Goal: Complete application form

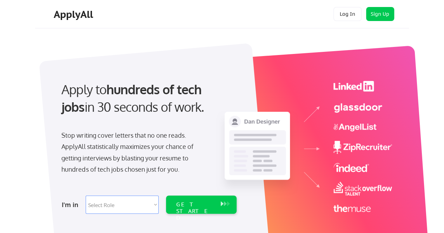
click at [155, 205] on select "Select Role Software Engineering Product Management Customer Success Sales UI/U…" at bounding box center [122, 205] width 73 height 18
select select ""technical_project_program_mgmt""
click at [86, 196] on select "Select Role Software Engineering Product Management Customer Success Sales UI/U…" at bounding box center [122, 205] width 73 height 18
select select ""technical_project_program_mgmt""
click at [153, 205] on select "Select Role Software Engineering Product Management Customer Success Sales UI/U…" at bounding box center [122, 205] width 73 height 18
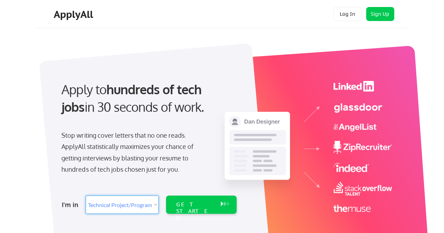
select select ""it_security""
click at [86, 196] on select "Select Role Software Engineering Product Management Customer Success Sales UI/U…" at bounding box center [122, 205] width 73 height 18
select select ""it_security""
click at [209, 206] on div "GET STARTED" at bounding box center [195, 211] width 38 height 20
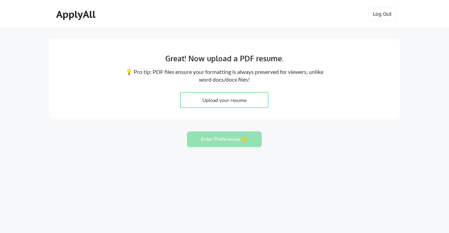
click at [212, 100] on input "file" at bounding box center [224, 100] width 87 height 15
type input "C:\fakepath\QANATA.pdf"
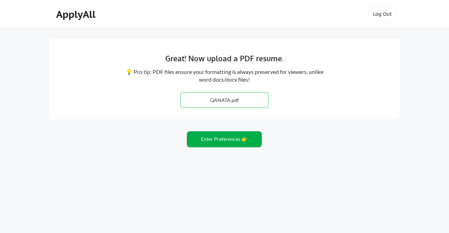
click at [226, 139] on button "Enter Preferences 👉" at bounding box center [224, 140] width 75 height 16
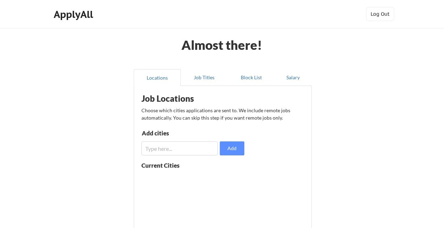
click at [162, 150] on input "input" at bounding box center [179, 148] width 77 height 14
type input "REMOTE"
click at [231, 151] on button "Add" at bounding box center [232, 148] width 25 height 14
click at [173, 153] on input "input" at bounding box center [179, 148] width 77 height 14
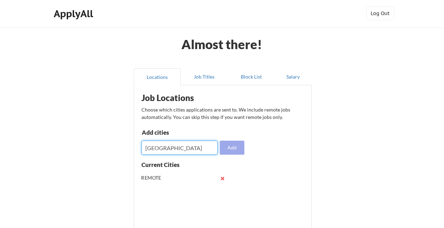
scroll to position [1, 0]
type input "[GEOGRAPHIC_DATA]"
click at [232, 147] on button "Add" at bounding box center [232, 148] width 25 height 14
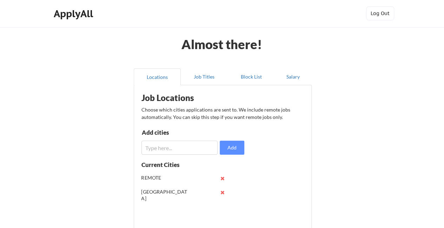
click at [178, 148] on input "input" at bounding box center [179, 148] width 77 height 14
type input "AUSTIN"
click at [231, 153] on button "Add" at bounding box center [232, 148] width 25 height 14
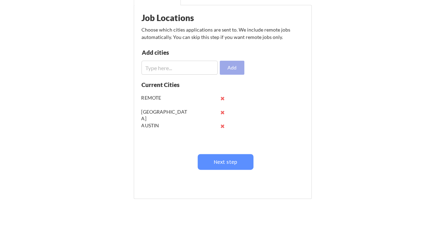
scroll to position [89, 0]
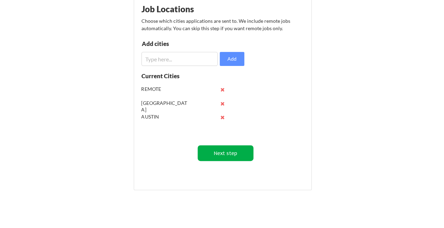
click at [230, 154] on button "Next step" at bounding box center [226, 153] width 56 height 16
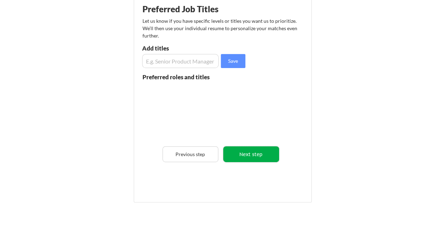
click at [251, 151] on button "Next step" at bounding box center [251, 154] width 56 height 16
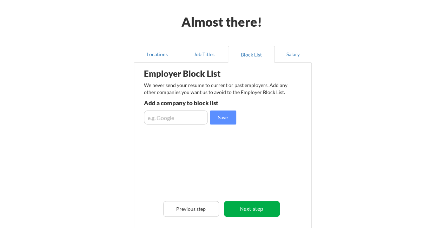
scroll to position [22, 0]
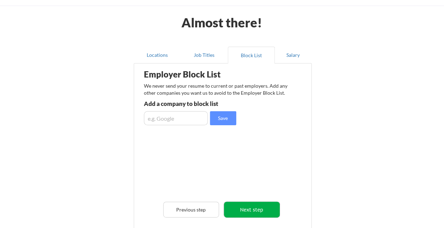
click at [253, 211] on button "Next step" at bounding box center [252, 210] width 56 height 16
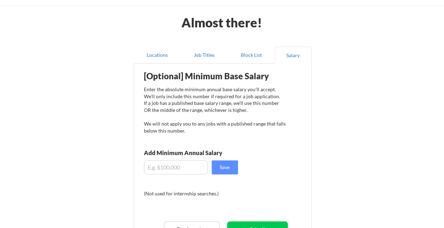
click at [184, 166] on input "input" at bounding box center [176, 167] width 64 height 14
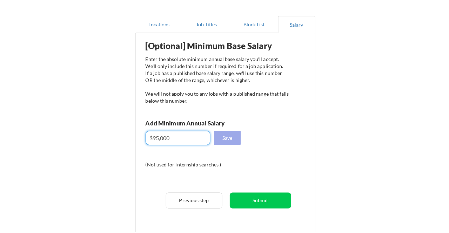
scroll to position [60, 0]
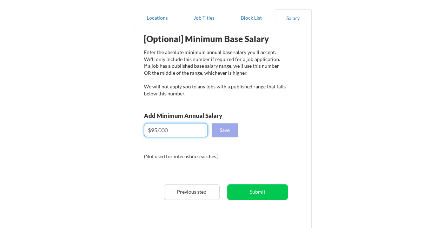
type input "$95,000"
click at [229, 130] on button "Save" at bounding box center [225, 130] width 26 height 14
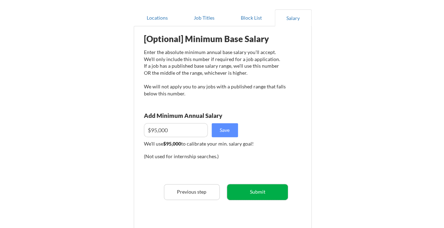
click at [261, 190] on button "Submit" at bounding box center [257, 192] width 61 height 16
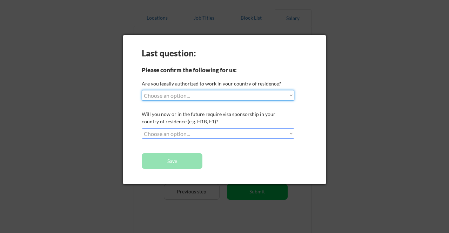
click at [291, 95] on select "Choose an option... Yes, I am a [DEMOGRAPHIC_DATA] Citizen Yes, I am a [DEMOGRA…" at bounding box center [218, 95] width 153 height 11
select select ""yes__i_am_a_us_[DEMOGRAPHIC_DATA]""
click at [142, 90] on select "Choose an option... Yes, I am a [DEMOGRAPHIC_DATA] Citizen Yes, I am a [DEMOGRA…" at bounding box center [218, 95] width 153 height 11
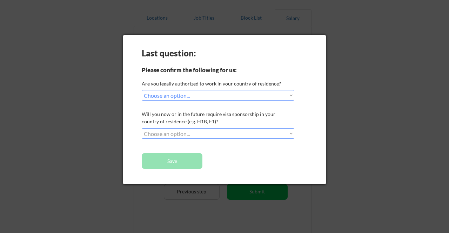
click at [292, 97] on select "Choose an option... Yes, I am a [DEMOGRAPHIC_DATA] Citizen Yes, I am a [DEMOGRA…" at bounding box center [218, 95] width 153 height 11
click at [142, 90] on select "Choose an option... Yes, I am a [DEMOGRAPHIC_DATA] Citizen Yes, I am a [DEMOGRA…" at bounding box center [218, 95] width 153 height 11
click at [290, 132] on select "Choose an option... No, I will not need sponsorship Yes, I will need sponsorship" at bounding box center [218, 133] width 153 height 11
select select ""no__i_will_not_need_sponsorship""
click at [142, 128] on select "Choose an option... No, I will not need sponsorship Yes, I will need sponsorship" at bounding box center [218, 133] width 153 height 11
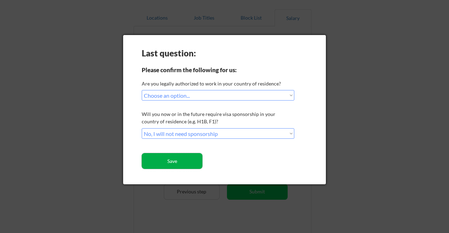
click at [171, 159] on button "Save" at bounding box center [172, 161] width 61 height 16
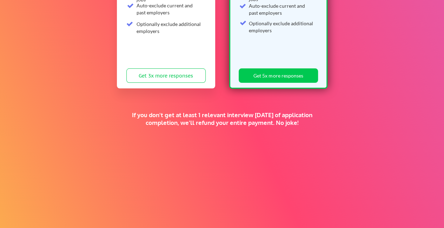
scroll to position [184, 0]
